Goal: Find specific page/section: Find specific page/section

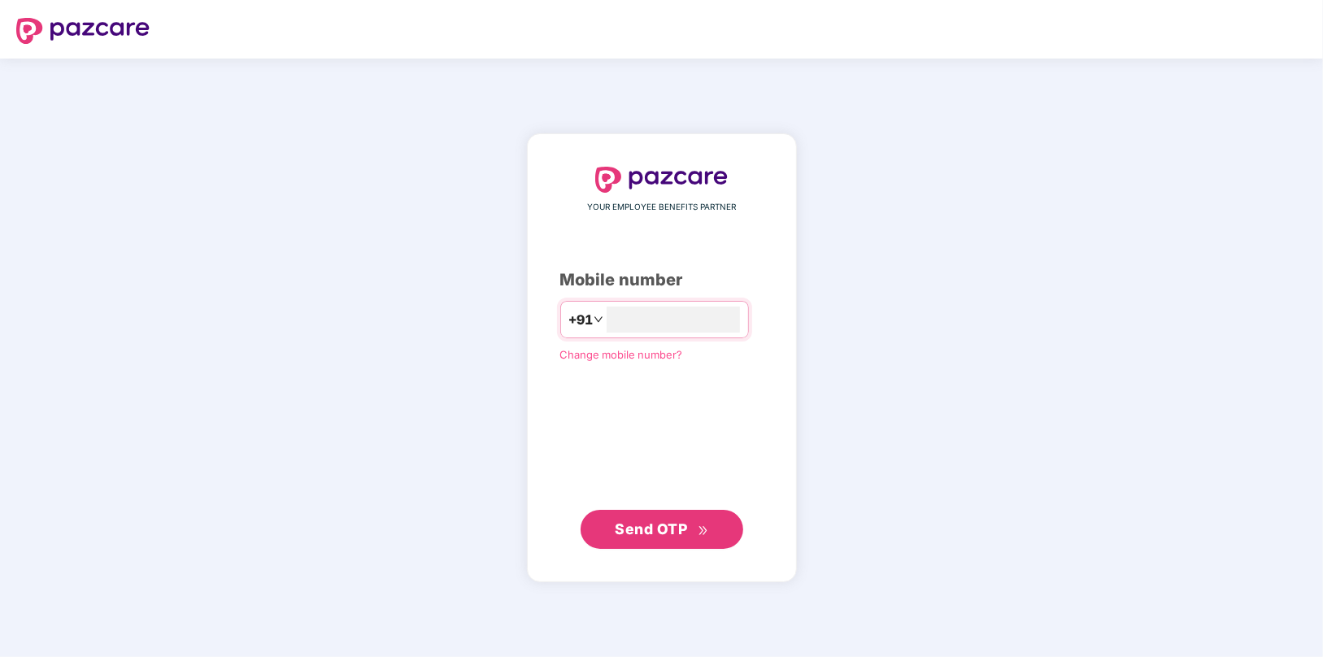
type input "**********"
click at [658, 532] on span "Send OTP" at bounding box center [651, 528] width 72 height 17
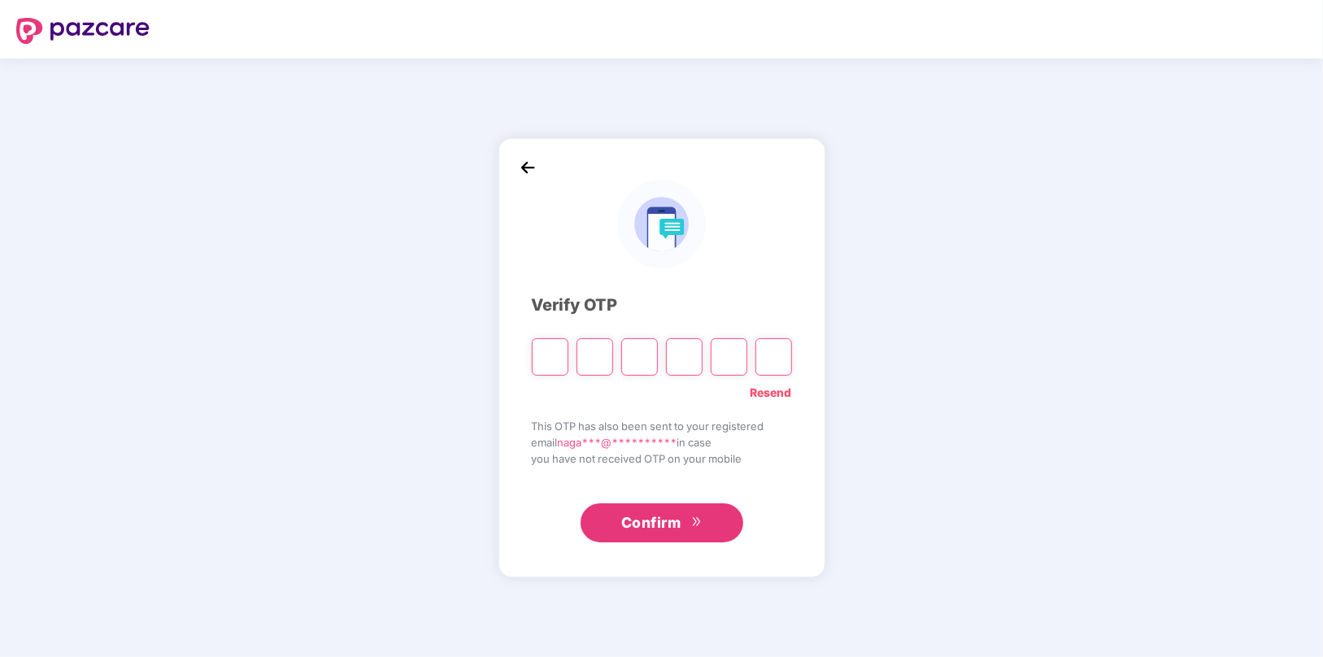
click at [555, 362] on input "Please enter verification code. Digit 1" at bounding box center [550, 356] width 37 height 37
type input "*"
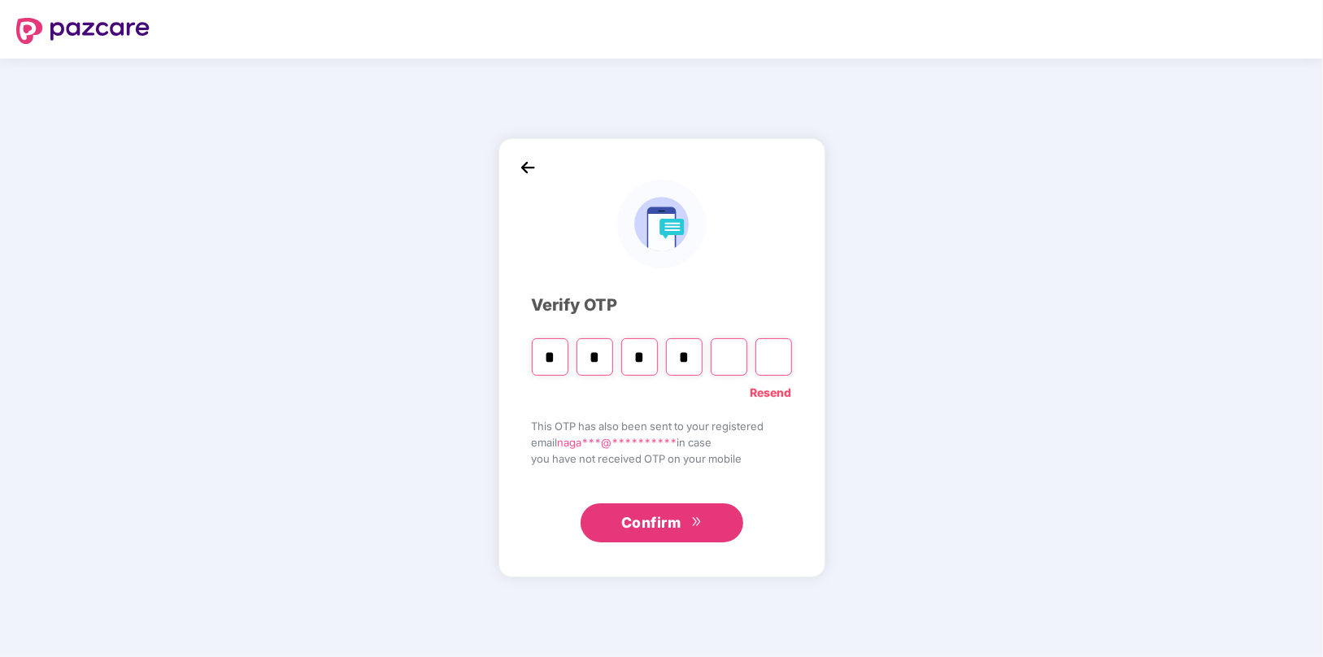
type input "*"
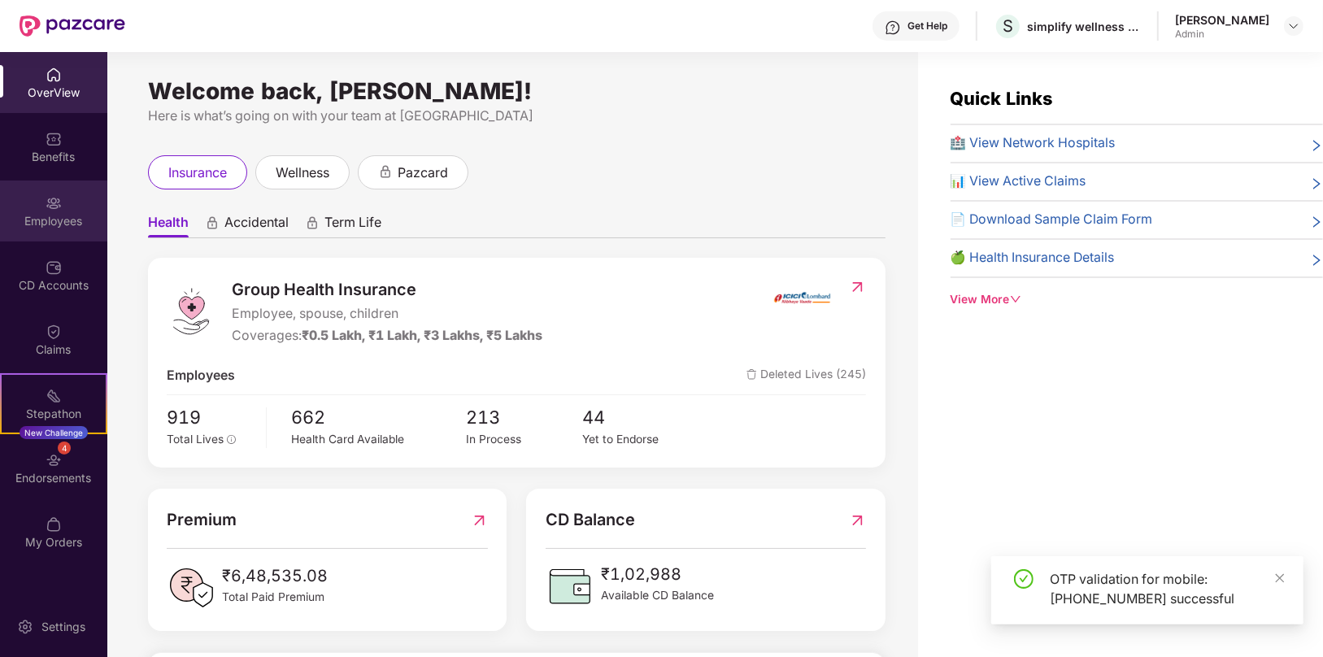
click at [52, 227] on div "Employees" at bounding box center [53, 221] width 107 height 16
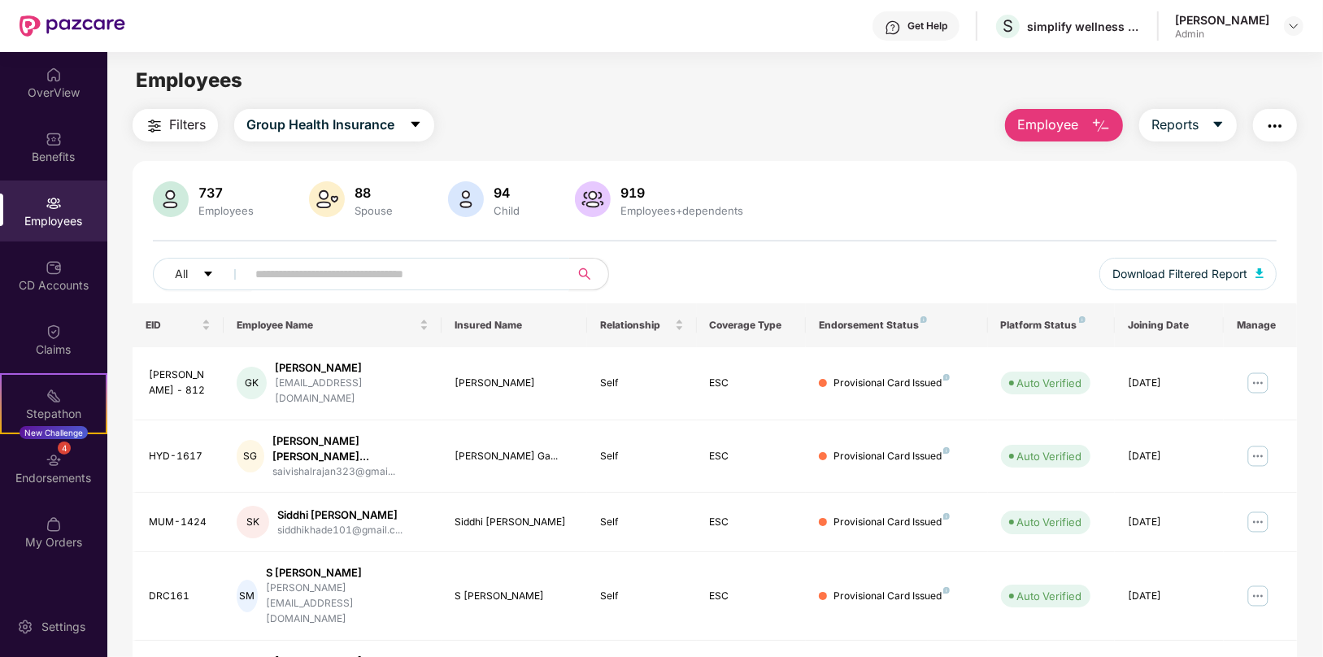
click at [348, 280] on input "text" at bounding box center [401, 274] width 292 height 24
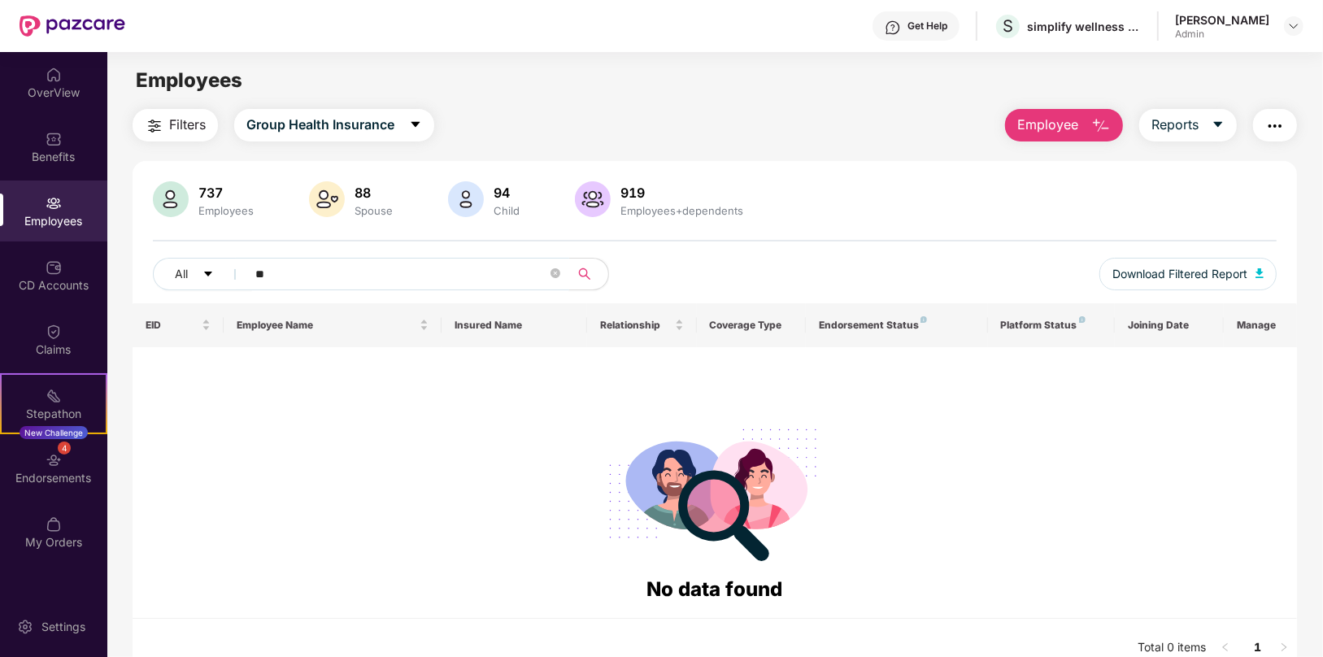
type input "*"
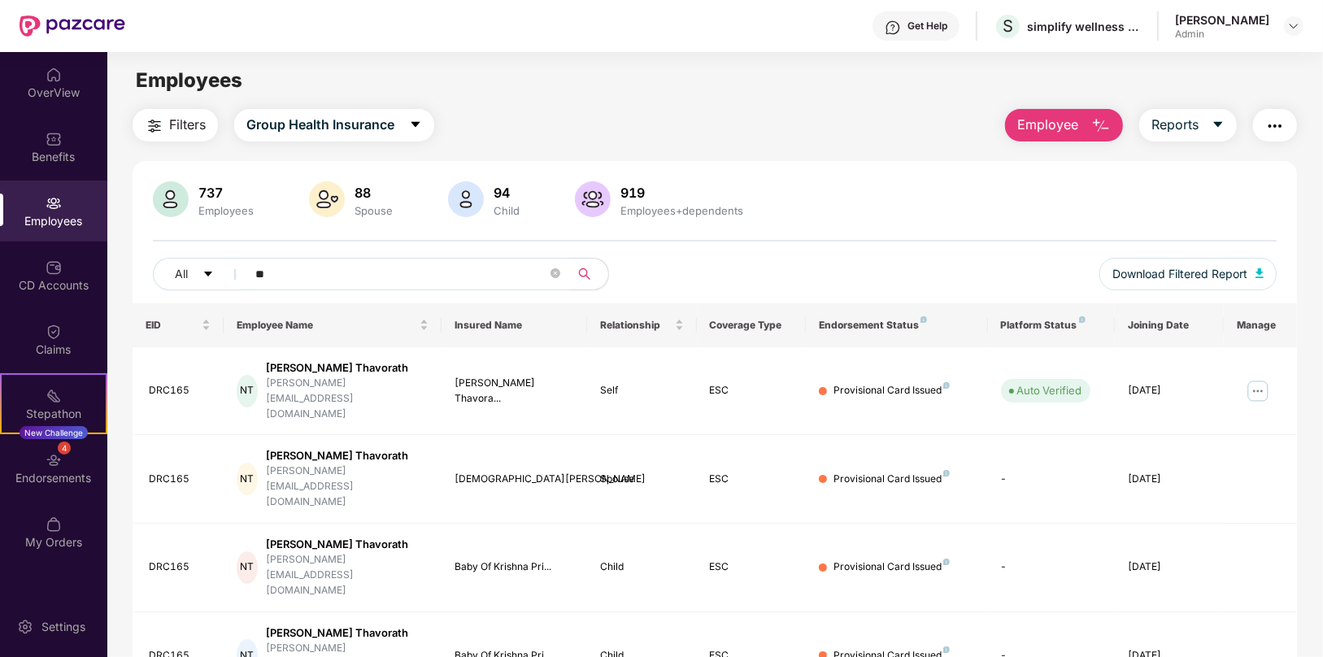
type input "*"
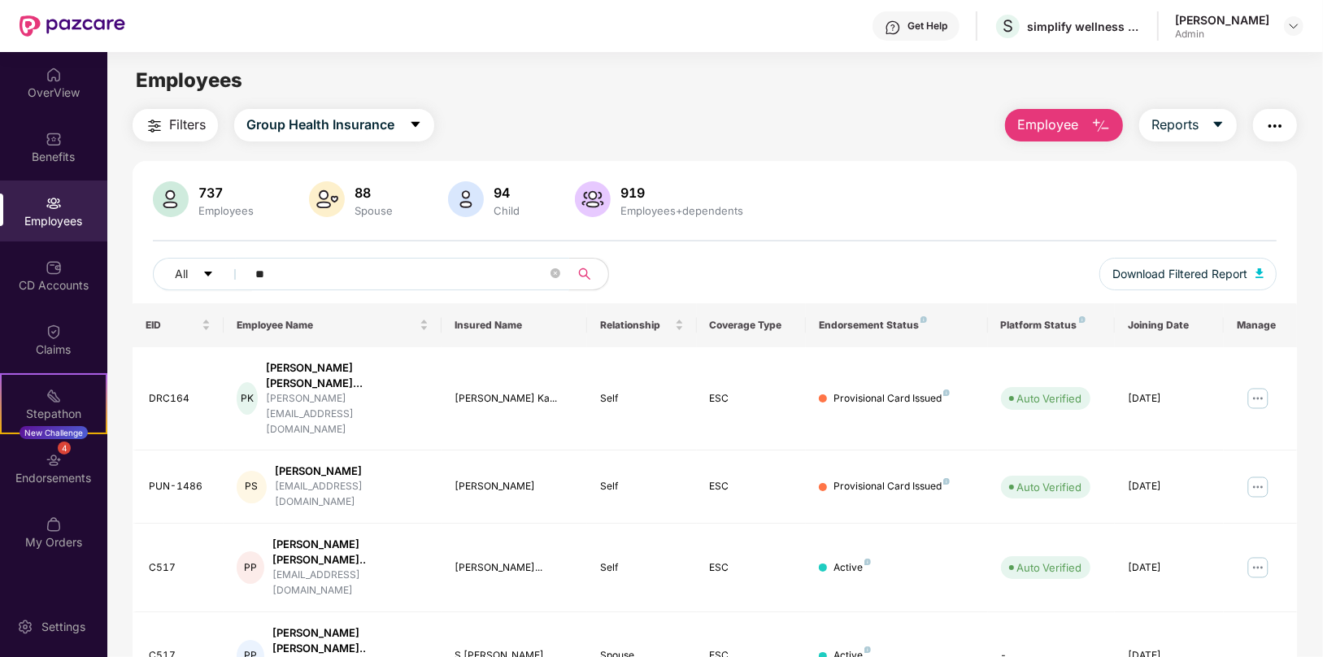
type input "*"
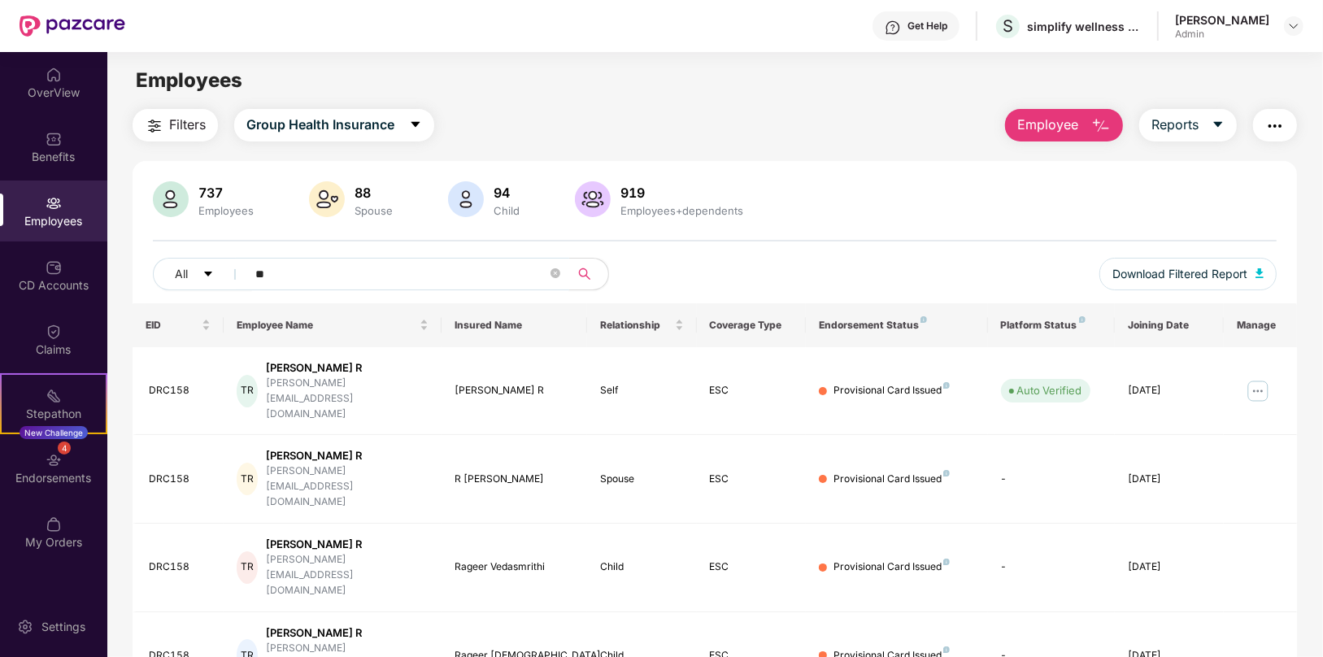
type input "*"
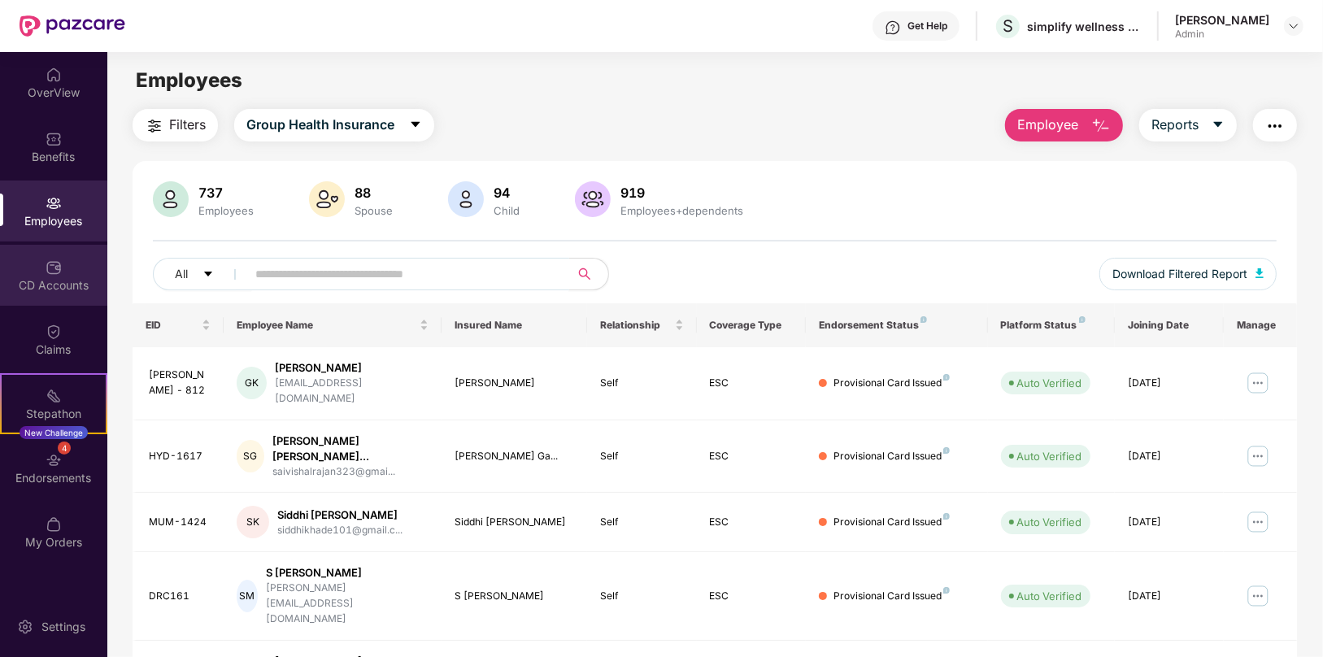
click at [56, 289] on div "CD Accounts" at bounding box center [53, 285] width 107 height 16
